Goal: Information Seeking & Learning: Find specific fact

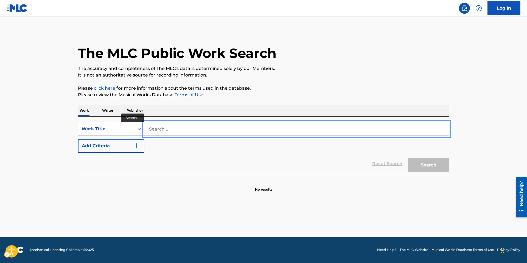
paste input "GRAS (System)"
click at [198, 129] on input "GRAS (System)" at bounding box center [296, 128] width 304 height 13
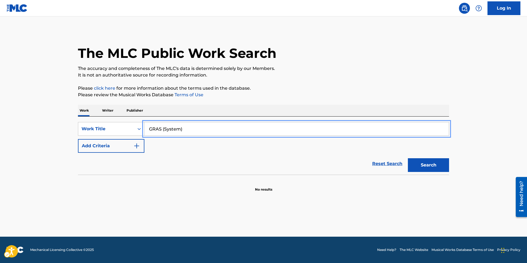
type input "GRAS (System)"
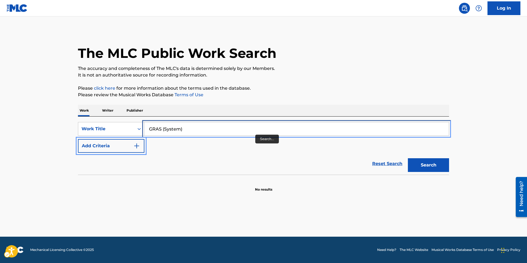
click at [250, 125] on input "GRAS (System)" at bounding box center [296, 128] width 304 height 13
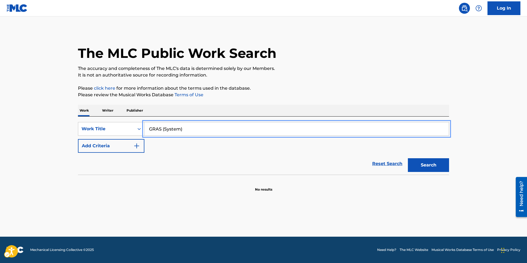
click at [250, 125] on input "GRAS (System)" at bounding box center [296, 128] width 304 height 13
paste input "in"
type input "i"
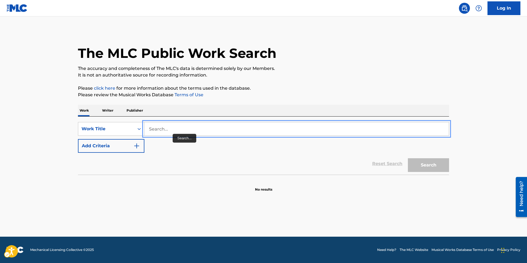
paste input "Fascination in the Dark"
click at [171, 127] on input "Fascination in the Dark" at bounding box center [296, 128] width 304 height 13
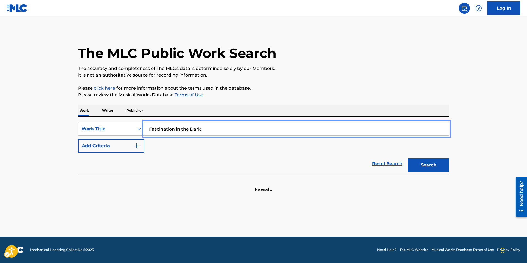
type input "Fascination in the Dark"
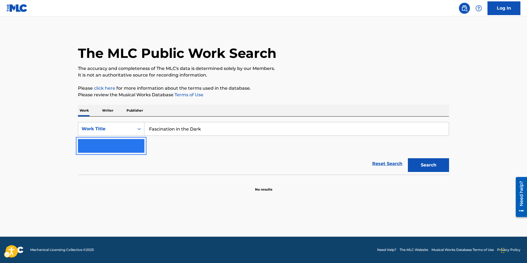
click at [78, 139] on button "Add Criteria" at bounding box center [111, 146] width 66 height 14
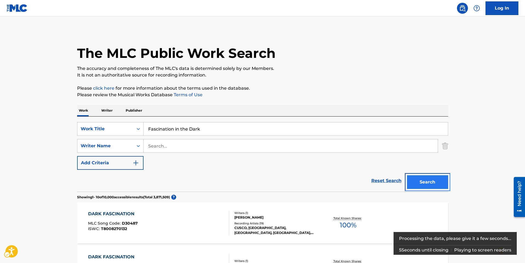
click at [425, 179] on button "Search" at bounding box center [427, 182] width 41 height 14
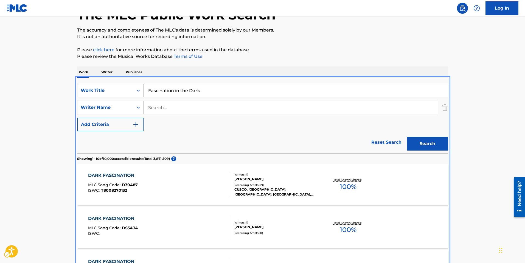
scroll to position [39, 0]
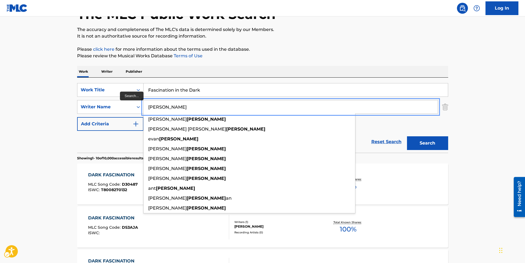
type input "[PERSON_NAME]"
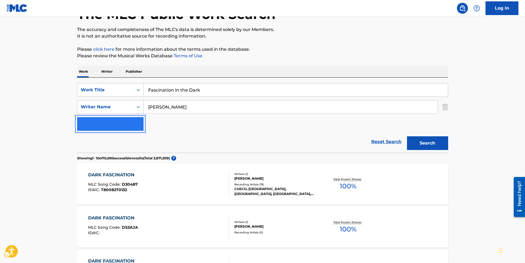
click at [77, 117] on button "Add Criteria" at bounding box center [110, 124] width 66 height 14
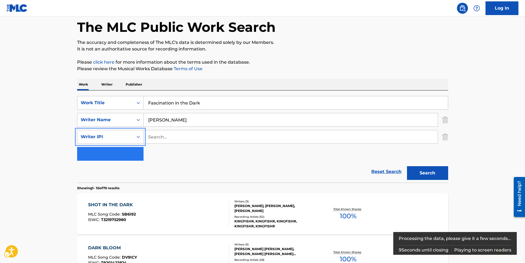
scroll to position [32, 0]
